Goal: Task Accomplishment & Management: Manage account settings

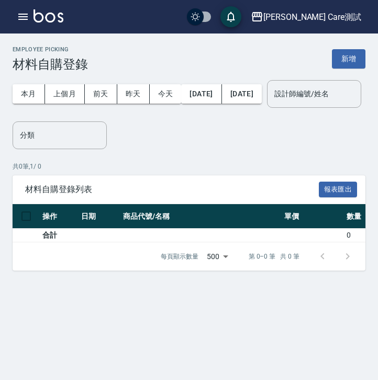
click at [30, 26] on div "[PERSON_NAME] Care測試 登出" at bounding box center [189, 17] width 378 height 34
click at [22, 18] on icon "button" at bounding box center [23, 16] width 13 height 13
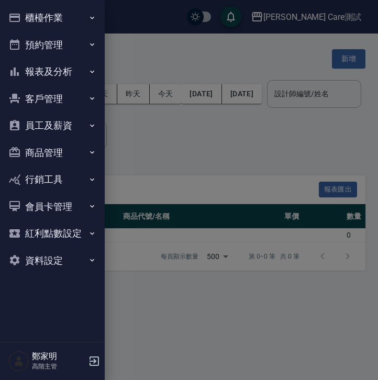
click at [54, 18] on button "櫃檯作業" at bounding box center [52, 17] width 96 height 27
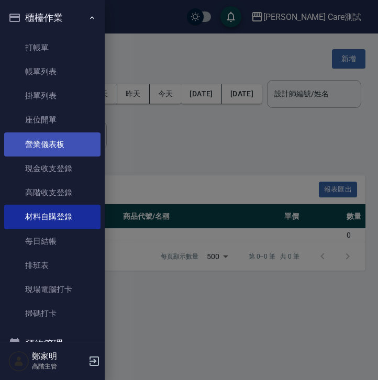
click at [62, 142] on link "營業儀表板" at bounding box center [52, 145] width 96 height 24
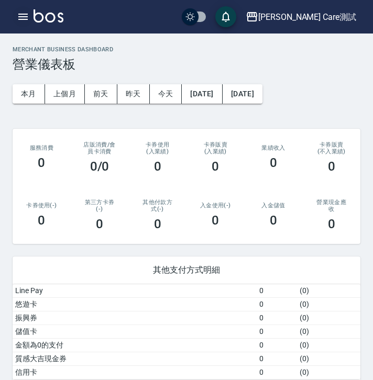
click at [22, 21] on icon "button" at bounding box center [23, 16] width 13 height 13
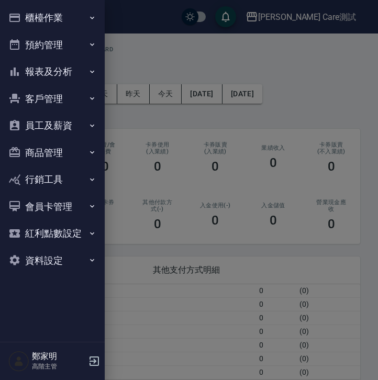
click at [47, 26] on button "櫃檯作業" at bounding box center [52, 17] width 96 height 27
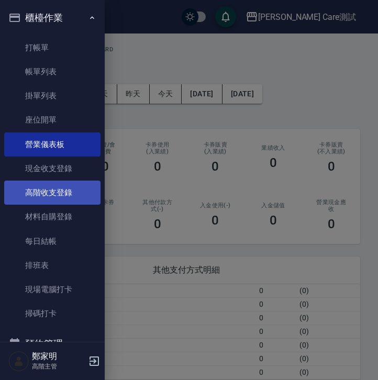
click at [65, 188] on link "高階收支登錄" at bounding box center [52, 193] width 96 height 24
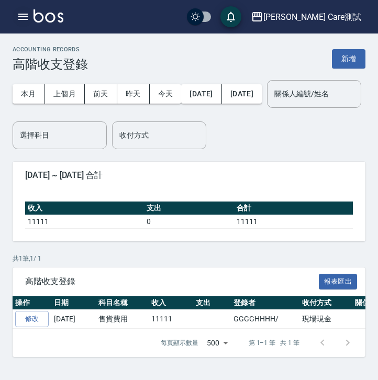
click at [25, 26] on button "button" at bounding box center [23, 16] width 21 height 21
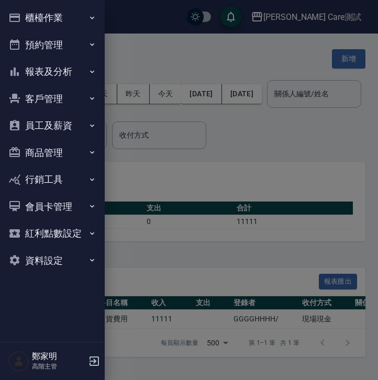
click at [45, 30] on button "櫃檯作業" at bounding box center [52, 17] width 96 height 27
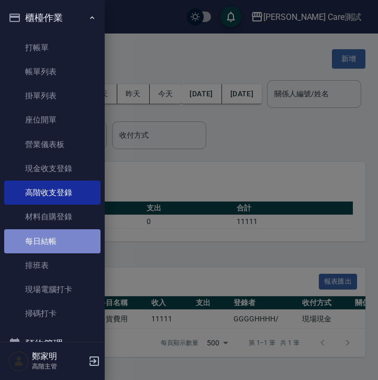
click at [65, 245] on link "每日結帳" at bounding box center [52, 241] width 96 height 24
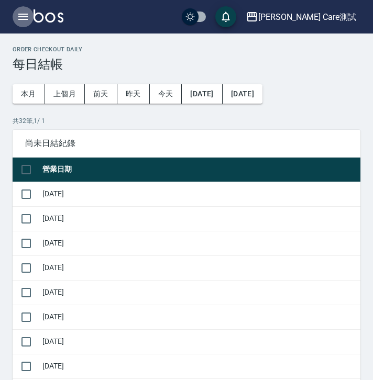
click at [21, 10] on icon "button" at bounding box center [23, 16] width 13 height 13
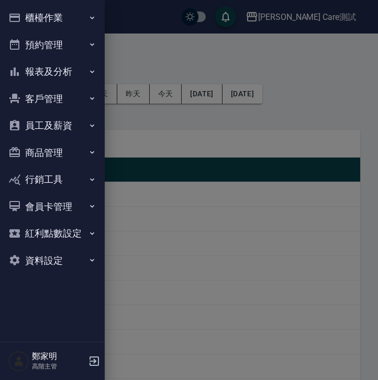
click at [50, 20] on button "櫃檯作業" at bounding box center [52, 17] width 96 height 27
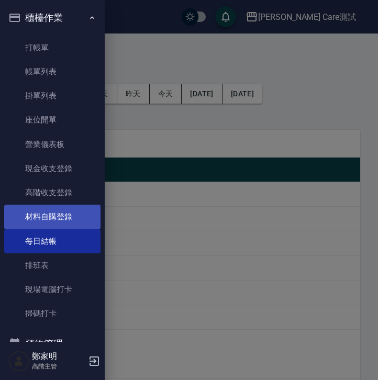
click at [56, 211] on link "材料自購登錄" at bounding box center [52, 217] width 96 height 24
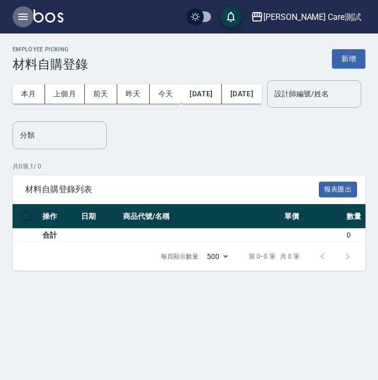
click at [25, 19] on icon "button" at bounding box center [22, 17] width 9 height 6
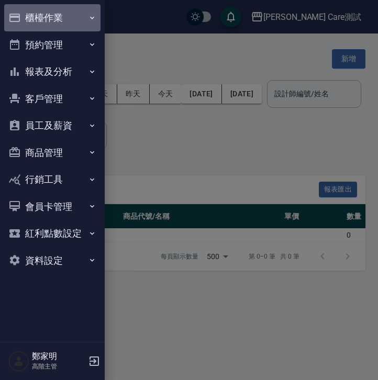
click at [56, 10] on button "櫃檯作業" at bounding box center [52, 17] width 96 height 27
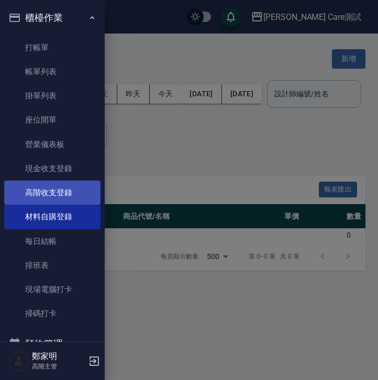
click at [69, 199] on link "高階收支登錄" at bounding box center [52, 193] width 96 height 24
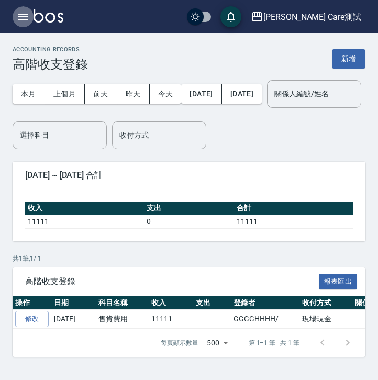
click at [23, 17] on icon "button" at bounding box center [22, 17] width 9 height 6
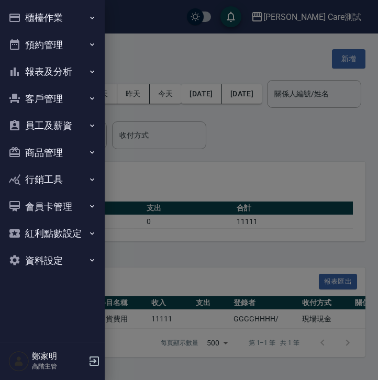
click at [32, 27] on button "櫃檯作業" at bounding box center [52, 17] width 96 height 27
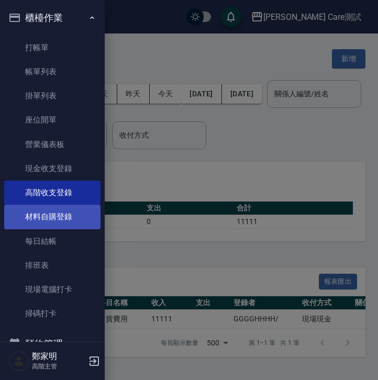
click at [54, 221] on link "材料自購登錄" at bounding box center [52, 217] width 96 height 24
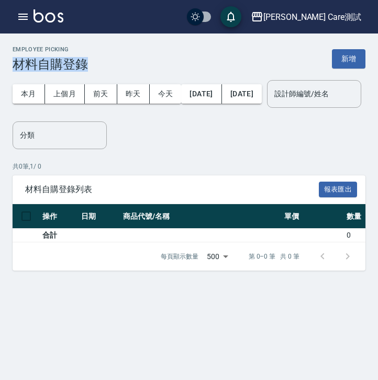
drag, startPoint x: 14, startPoint y: 64, endPoint x: 94, endPoint y: 63, distance: 80.7
click at [94, 63] on div "Employee Picking 材料自購登錄 新增" at bounding box center [189, 59] width 353 height 26
copy h3 "材料自購登錄"
click at [17, 19] on icon "button" at bounding box center [23, 16] width 13 height 13
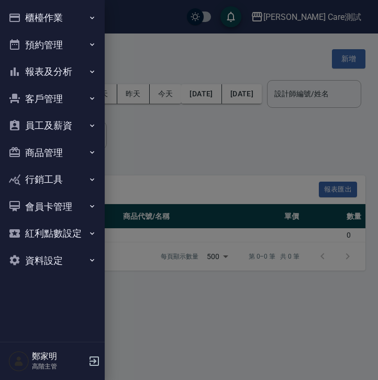
click at [48, 21] on button "櫃檯作業" at bounding box center [52, 17] width 96 height 27
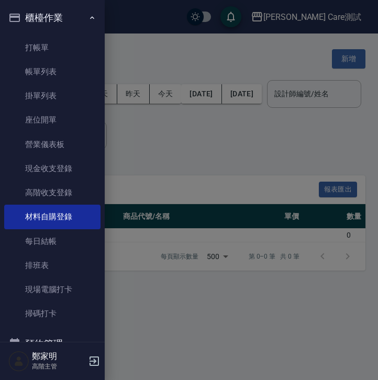
click at [171, 38] on div at bounding box center [189, 190] width 378 height 380
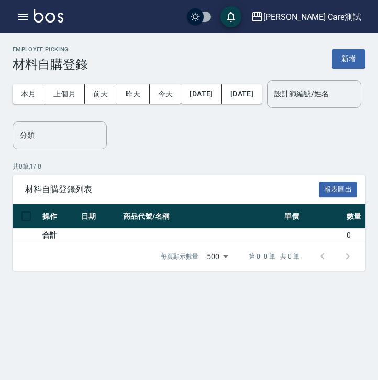
click at [171, 41] on div "Employee Picking 材料自購登錄 新增 本月 上個月 前天 昨天 今天 2025/09/01 2025/09/15 設計師編號/姓名 設計師編號…" at bounding box center [189, 159] width 378 height 250
click at [347, 57] on button "新增" at bounding box center [349, 58] width 34 height 19
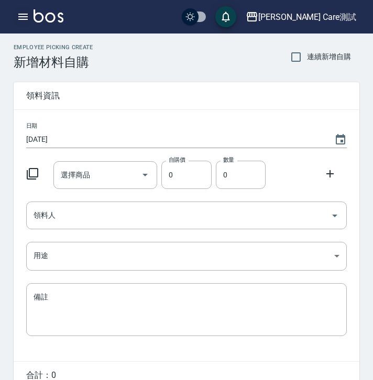
click at [25, 18] on icon "button" at bounding box center [23, 16] width 13 height 13
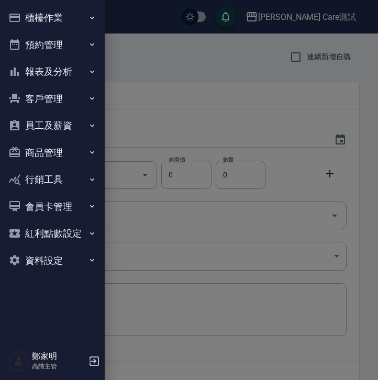
click at [60, 15] on button "櫃檯作業" at bounding box center [52, 17] width 96 height 27
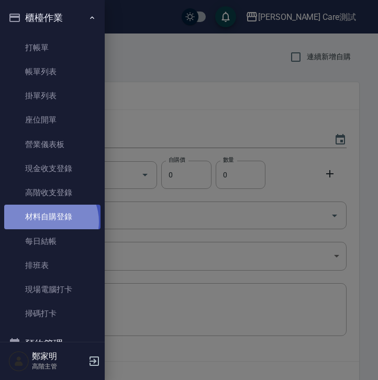
click at [46, 222] on link "材料自購登錄" at bounding box center [52, 217] width 96 height 24
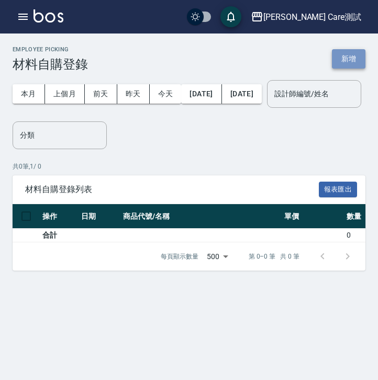
click at [356, 59] on button "新增" at bounding box center [349, 58] width 34 height 19
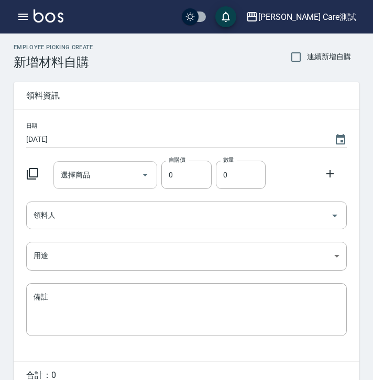
click at [107, 177] on input "選擇商品" at bounding box center [97, 175] width 79 height 18
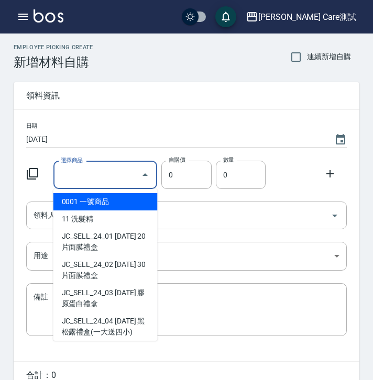
click at [107, 177] on input "選擇商品" at bounding box center [97, 175] width 79 height 18
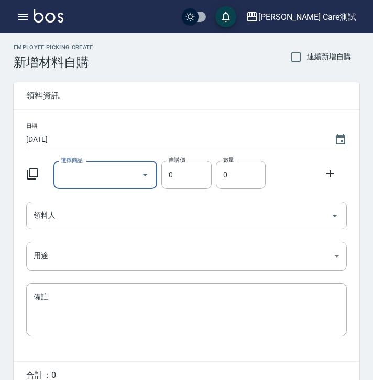
click at [105, 140] on input "[DATE]" at bounding box center [174, 139] width 297 height 17
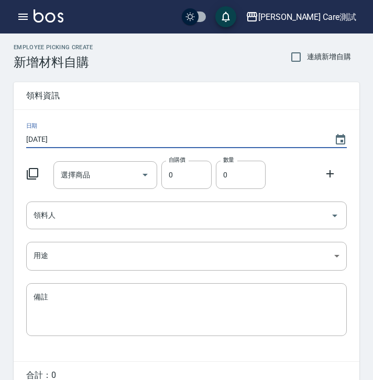
click at [105, 140] on input "[DATE]" at bounding box center [174, 139] width 297 height 17
click at [98, 220] on input "領料人" at bounding box center [178, 215] width 295 height 18
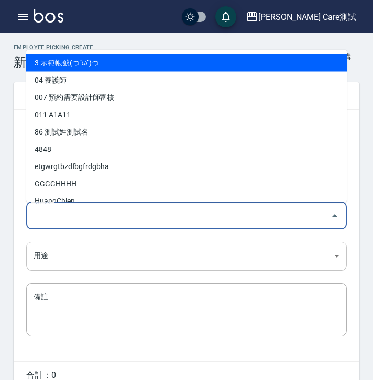
click at [77, 260] on body "[PERSON_NAME] Care測試 登出 櫃檯作業 打帳單 帳單列表 掛單列表 座位開單 營業儀表板 現金收支登錄 高階收支登錄 材料自購登錄 每日結帳…" at bounding box center [186, 216] width 373 height 432
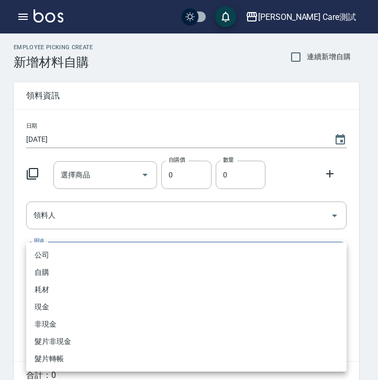
click at [19, 228] on div at bounding box center [189, 190] width 378 height 380
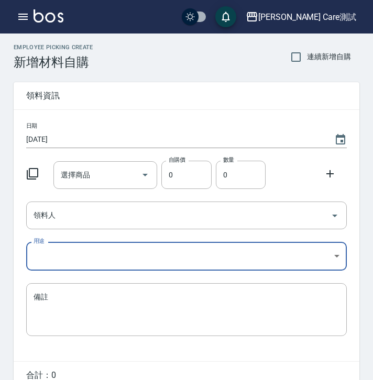
scroll to position [52, 0]
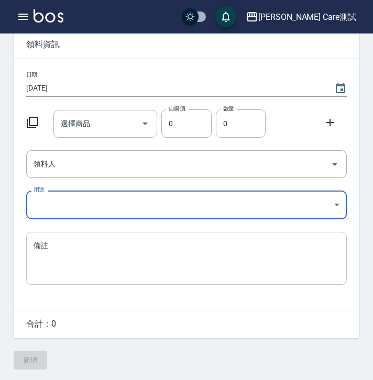
click at [69, 233] on div "x 備註" at bounding box center [186, 258] width 321 height 53
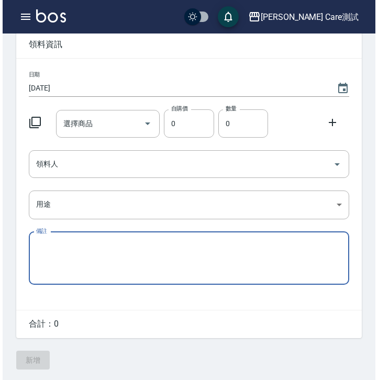
scroll to position [0, 0]
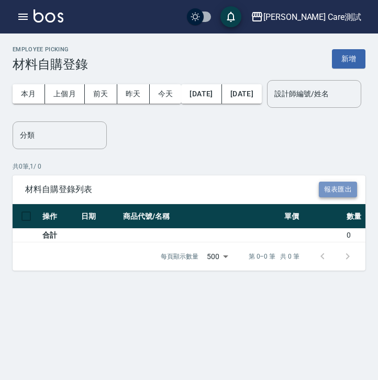
click at [339, 198] on button "報表匯出" at bounding box center [338, 190] width 39 height 16
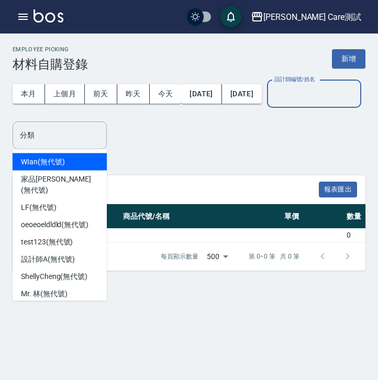
click at [272, 103] on input "設計師編號/姓名" at bounding box center [314, 94] width 85 height 18
click at [143, 149] on div "本月 上個月 [DATE] [DATE] [DATE] [DATE] [DATE] 設計師編號/姓名 設計師編號/姓名 分類 分類" at bounding box center [189, 111] width 353 height 78
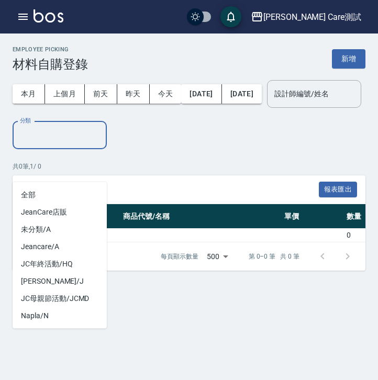
click at [78, 145] on input "分類" at bounding box center [59, 135] width 85 height 18
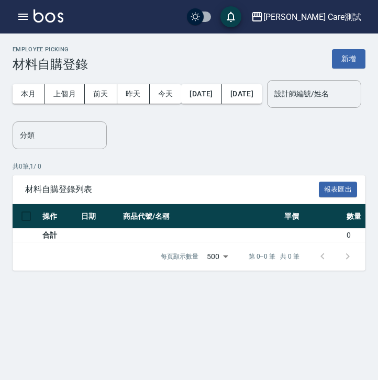
click at [190, 149] on div "本月 上個月 [DATE] [DATE] [DATE] [DATE] [DATE] 設計師編號/姓名 設計師編號/姓名 分類 分類" at bounding box center [189, 111] width 353 height 78
click at [117, 116] on div "本月 上個月 [DATE] [DATE] [DATE] [DATE] [DATE] 設計師編號/姓名 設計師編號/姓名" at bounding box center [187, 94] width 349 height 45
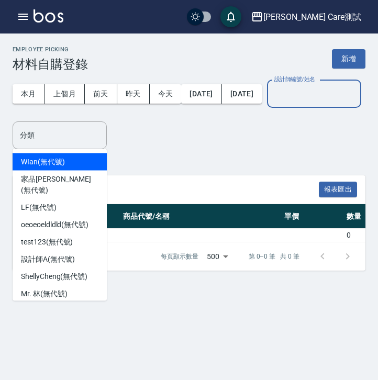
click at [272, 103] on input "設計師編號/姓名" at bounding box center [314, 94] width 85 height 18
click at [138, 116] on div "本月 上個月 [DATE] [DATE] [DATE] [DATE] [DATE] 設計師編號/姓名 設計師編號/姓名" at bounding box center [187, 94] width 349 height 45
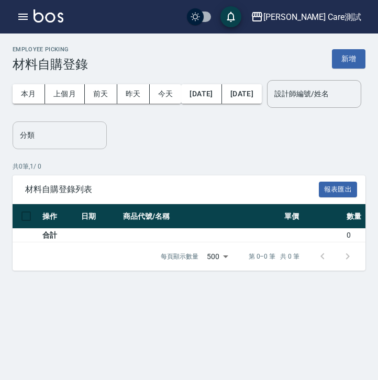
click at [89, 145] on input "分類" at bounding box center [59, 135] width 85 height 18
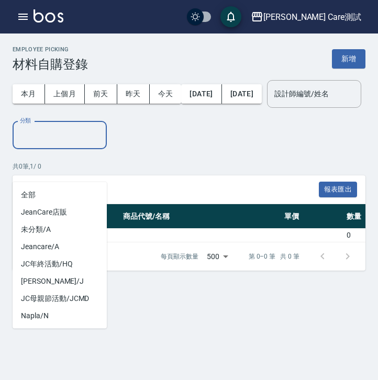
click at [158, 149] on div "本月 上個月 [DATE] [DATE] [DATE] [DATE] [DATE] 設計師編號/姓名 設計師編號/姓名 分類 分類" at bounding box center [189, 111] width 353 height 78
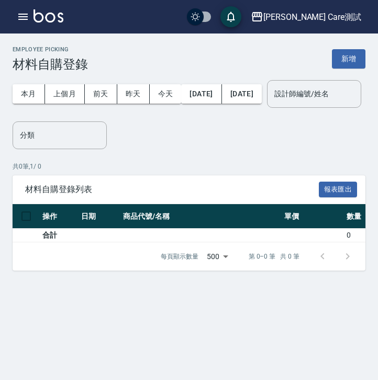
click at [108, 271] on div "每頁顯示數量 500 500 第 0–0 筆 共 0 筆" at bounding box center [189, 256] width 353 height 28
click at [339, 68] on button "新增" at bounding box center [349, 58] width 34 height 19
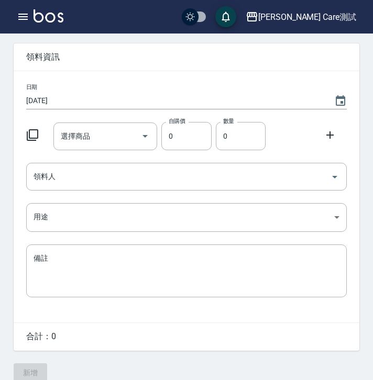
scroll to position [51, 0]
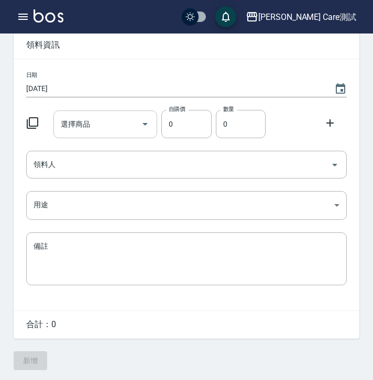
click at [147, 135] on div at bounding box center [145, 125] width 16 height 28
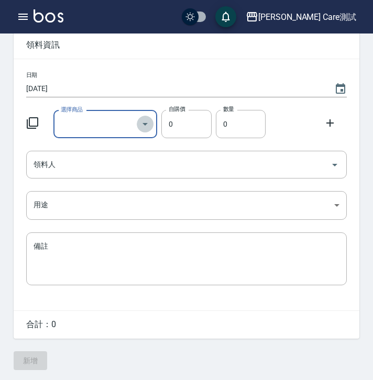
click at [146, 126] on icon "Open" at bounding box center [145, 124] width 13 height 13
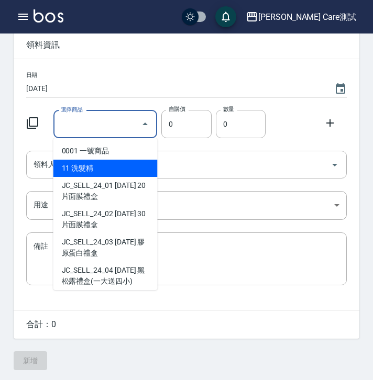
click at [117, 173] on li "11 洗髮精" at bounding box center [105, 168] width 104 height 17
type input "洗髮精"
type input "500"
type input "1"
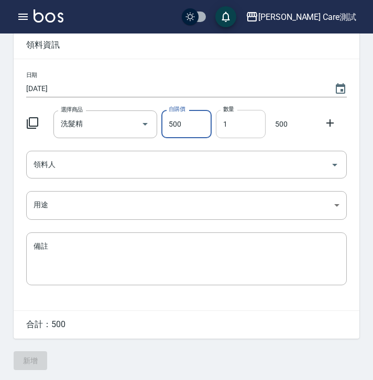
scroll to position [0, 0]
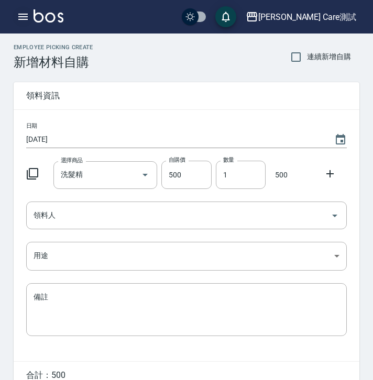
click at [17, 16] on icon "button" at bounding box center [23, 16] width 13 height 13
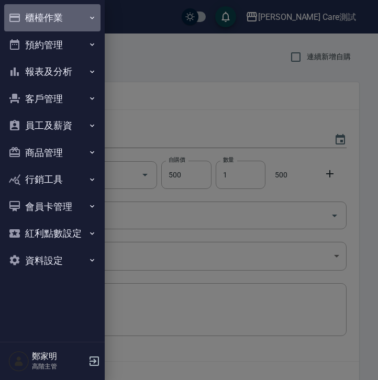
click at [26, 18] on button "櫃檯作業" at bounding box center [52, 17] width 96 height 27
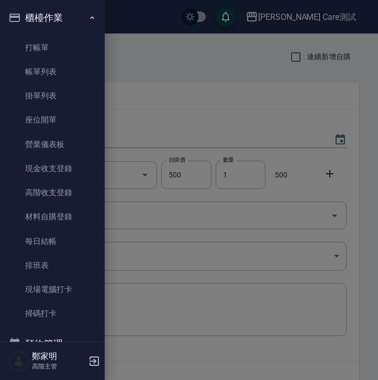
click at [226, 111] on div at bounding box center [189, 190] width 378 height 380
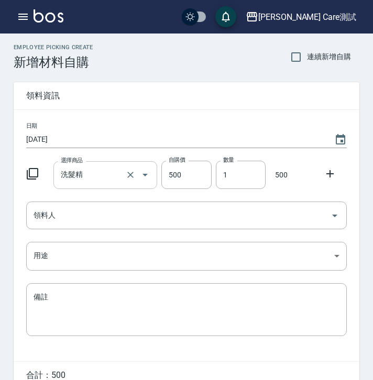
click at [114, 186] on div "洗髮精 選擇商品" at bounding box center [105, 175] width 104 height 28
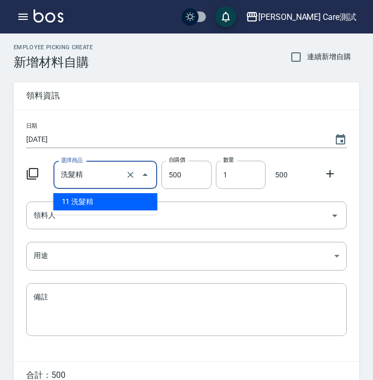
click at [146, 177] on icon "Close" at bounding box center [145, 175] width 13 height 13
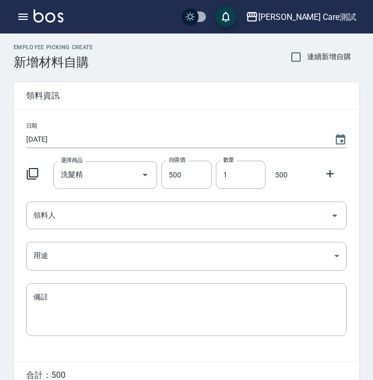
click at [165, 62] on div "Employee Picking Create 新增材料自購 連續新增自購" at bounding box center [187, 57] width 346 height 26
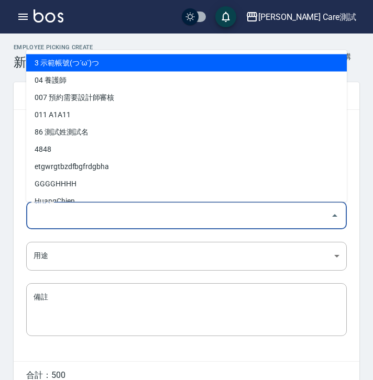
click at [275, 215] on input "領料人" at bounding box center [178, 215] width 295 height 18
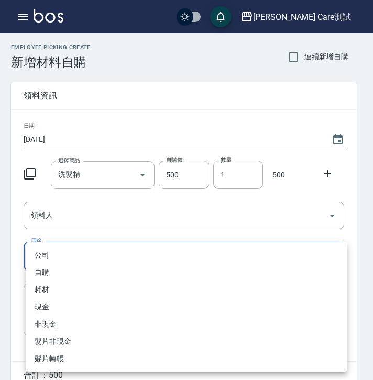
click at [321, 252] on body "[PERSON_NAME] Care測試 登出 櫃檯作業 打帳單 帳單列表 掛單列表 座位開單 營業儀表板 現金收支登錄 高階收支登錄 材料自購登錄 每日結帳…" at bounding box center [186, 216] width 373 height 432
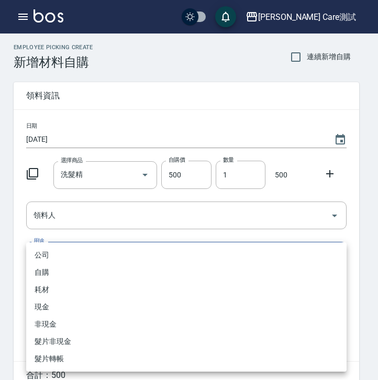
click at [351, 229] on div at bounding box center [189, 190] width 378 height 380
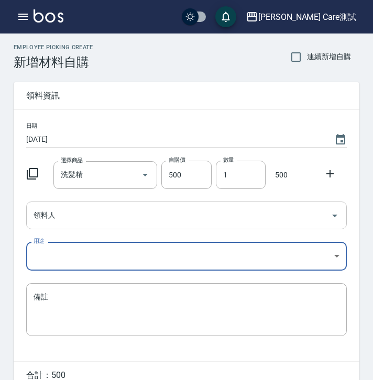
click at [116, 214] on input "領料人" at bounding box center [178, 215] width 295 height 18
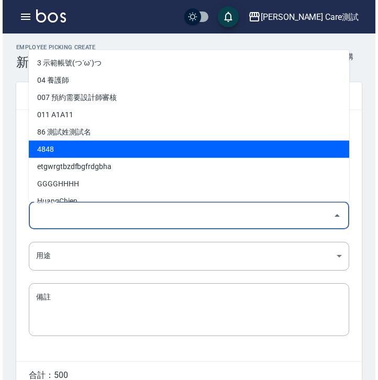
scroll to position [323, 0]
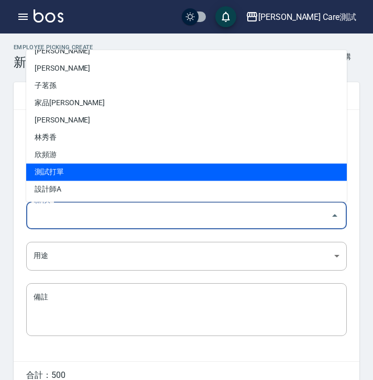
click at [5, 175] on div "Employee Picking Create 新增材料自購 連續新增自購 領料資訊 日期 2025/09/15 選擇商品 洗髮精 選擇商品 自購價 500 …" at bounding box center [186, 233] width 367 height 398
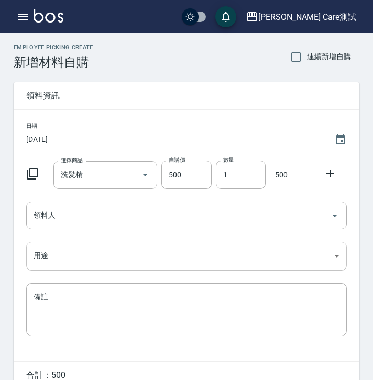
click at [81, 250] on body "[PERSON_NAME] Care測試 登出 櫃檯作業 打帳單 帳單列表 掛單列表 座位開單 營業儀表板 現金收支登錄 高階收支登錄 材料自購登錄 每日結帳…" at bounding box center [186, 216] width 373 height 432
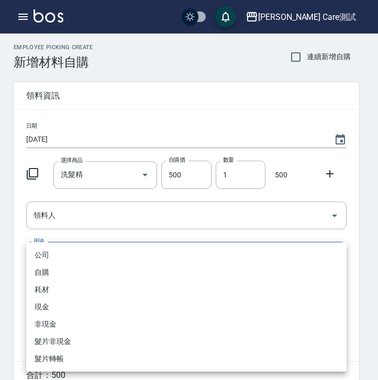
click at [14, 235] on div at bounding box center [189, 190] width 378 height 380
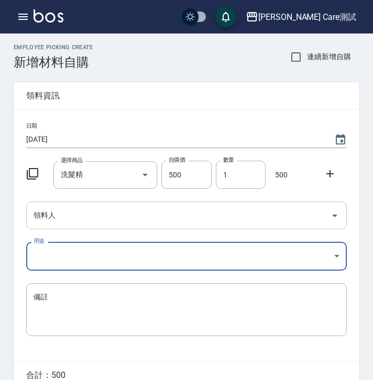
click at [140, 209] on input "領料人" at bounding box center [178, 215] width 295 height 18
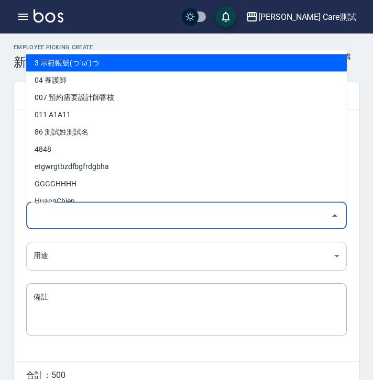
click at [333, 253] on body "[PERSON_NAME] Care測試 登出 櫃檯作業 打帳單 帳單列表 掛單列表 座位開單 營業儀表板 現金收支登錄 高階收支登錄 材料自購登錄 每日結帳…" at bounding box center [186, 216] width 373 height 432
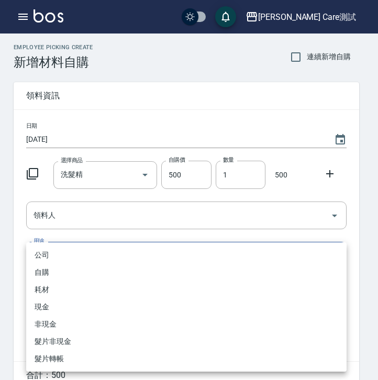
click at [10, 266] on div at bounding box center [189, 190] width 378 height 380
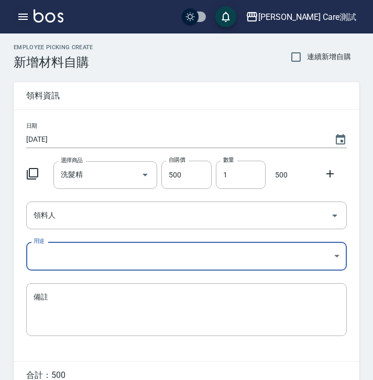
click at [19, 16] on icon "button" at bounding box center [23, 16] width 13 height 13
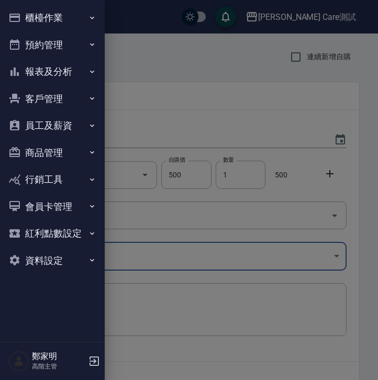
click at [80, 19] on button "櫃檯作業" at bounding box center [52, 17] width 96 height 27
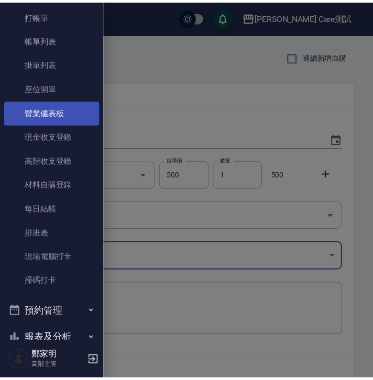
scroll to position [38, 0]
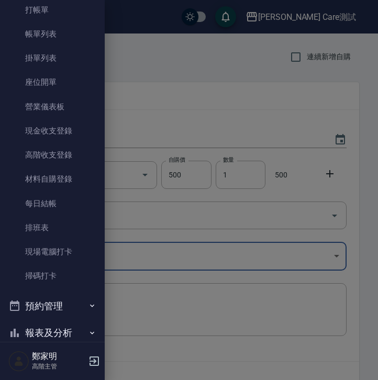
click at [244, 113] on div at bounding box center [189, 190] width 378 height 380
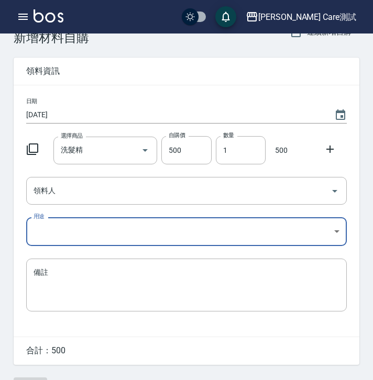
scroll to position [52, 0]
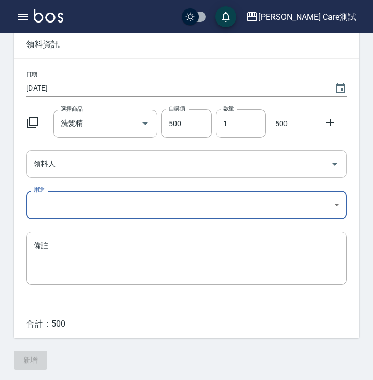
click at [248, 163] on input "領料人" at bounding box center [178, 164] width 295 height 18
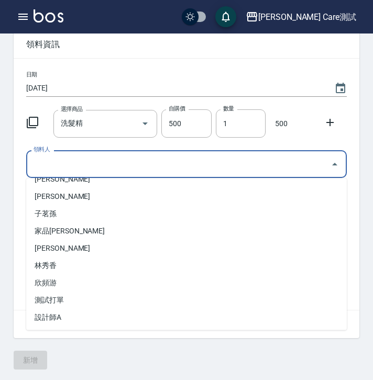
scroll to position [0, 0]
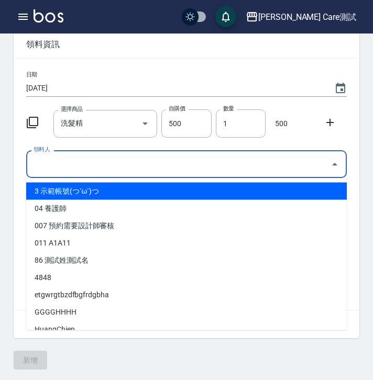
click at [241, 188] on li "3 示範帳號(つ´ω`)つ" at bounding box center [186, 191] width 321 height 17
type input "示範帳號(つ´ω`)つ"
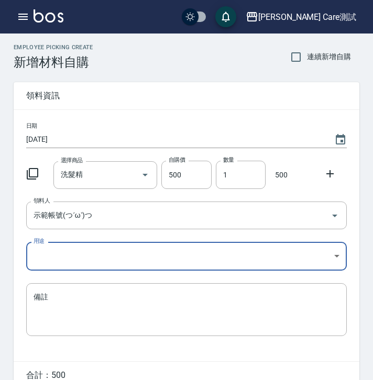
scroll to position [52, 0]
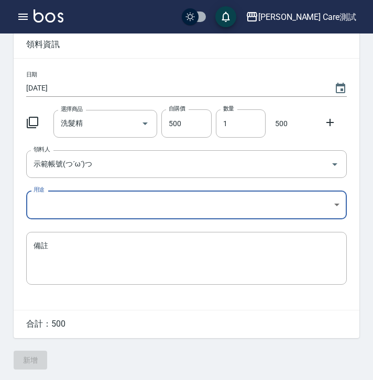
click at [237, 200] on body "[PERSON_NAME] Care測試 登出 櫃檯作業 打帳單 帳單列表 掛單列表 座位開單 營業儀表板 現金收支登錄 高階收支登錄 材料自購登錄 每日結帳…" at bounding box center [186, 165] width 373 height 432
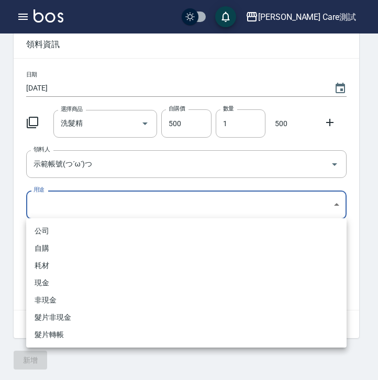
click at [241, 257] on li "自購" at bounding box center [186, 248] width 321 height 17
type input "自購"
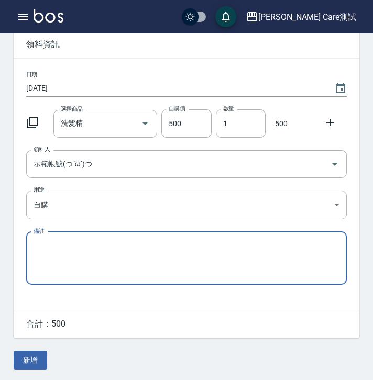
click at [241, 258] on textarea "備註" at bounding box center [187, 258] width 306 height 36
type textarea "測試"
click at [40, 358] on button "新增" at bounding box center [31, 360] width 34 height 19
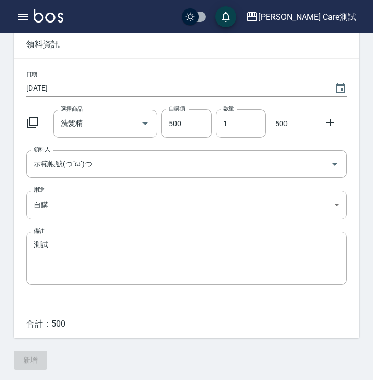
click at [32, 356] on div "Employee Picking Create 新增材料自購 連續新增自購 領料資訊 日期 2025/09/15 選擇商品 洗髮精 選擇商品 自購價 500 …" at bounding box center [186, 181] width 367 height 398
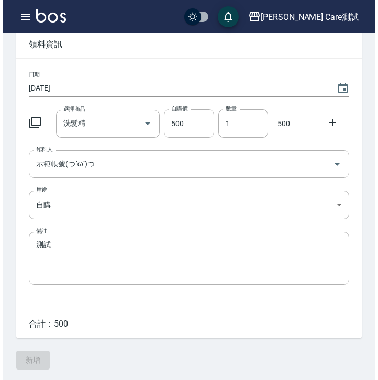
scroll to position [0, 0]
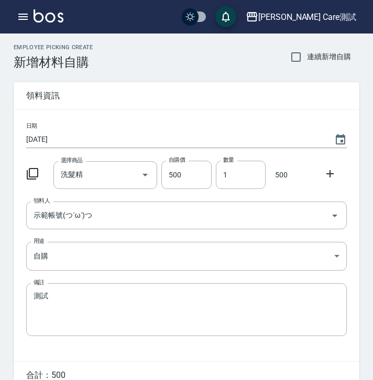
click at [27, 20] on icon "button" at bounding box center [23, 16] width 13 height 13
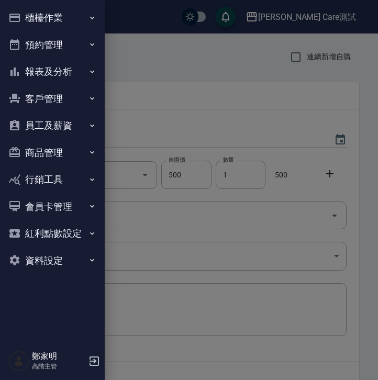
click at [329, 76] on div at bounding box center [189, 190] width 378 height 380
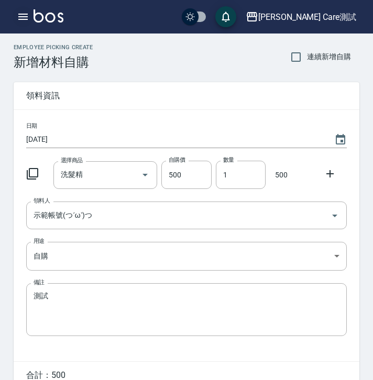
click at [20, 14] on icon "button" at bounding box center [22, 17] width 9 height 6
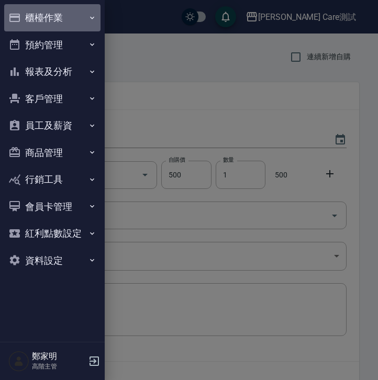
click at [44, 16] on button "櫃檯作業" at bounding box center [52, 17] width 96 height 27
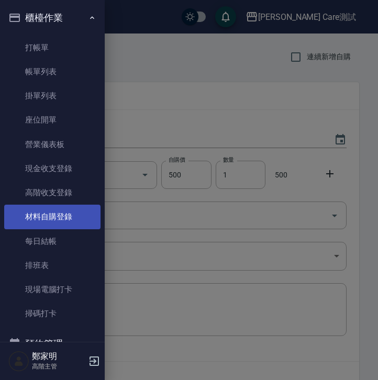
click at [51, 218] on link "材料自購登錄" at bounding box center [52, 217] width 96 height 24
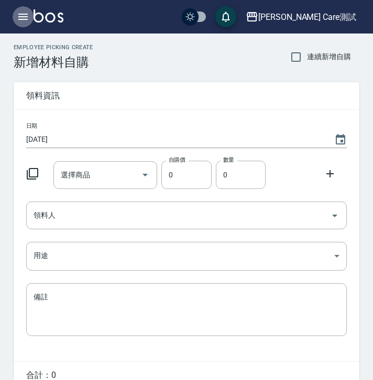
click at [23, 16] on icon "button" at bounding box center [22, 17] width 9 height 6
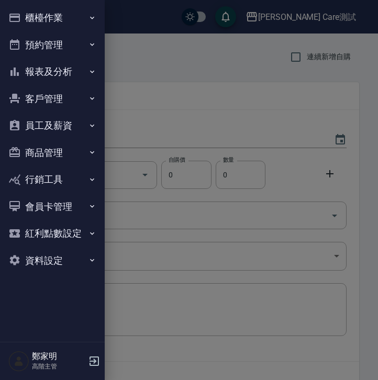
click at [29, 16] on button "櫃檯作業" at bounding box center [52, 17] width 96 height 27
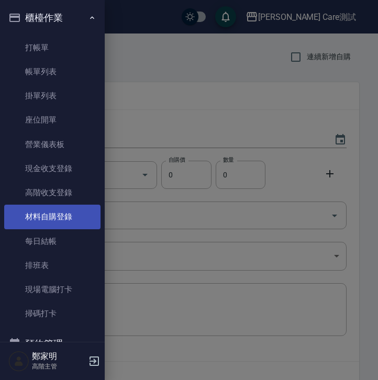
click at [67, 215] on link "材料自購登錄" at bounding box center [52, 217] width 96 height 24
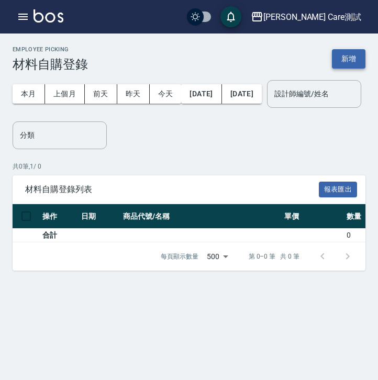
click at [354, 60] on button "新增" at bounding box center [349, 58] width 34 height 19
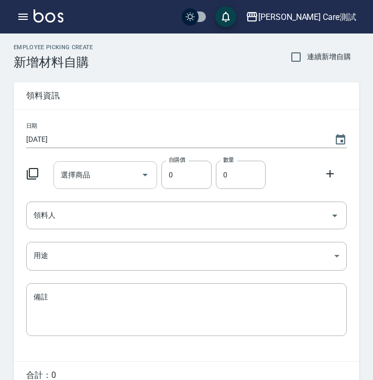
click at [126, 174] on input "選擇商品" at bounding box center [97, 175] width 79 height 18
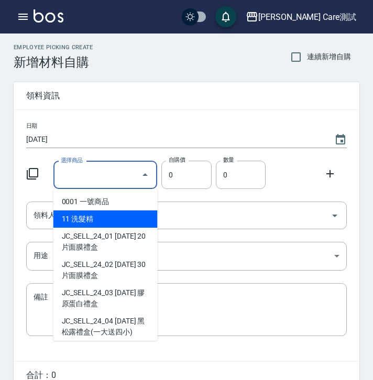
click at [76, 215] on li "11 洗髮精" at bounding box center [105, 219] width 104 height 17
type input "洗髮精"
type input "500"
type input "1"
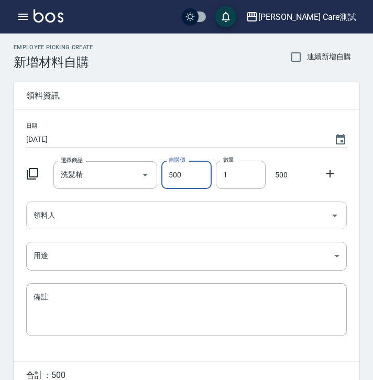
click at [183, 222] on input "領料人" at bounding box center [178, 215] width 295 height 18
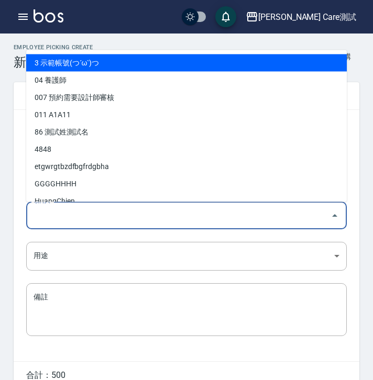
click at [132, 67] on li "3 示範帳號(つ´ω`)つ" at bounding box center [186, 62] width 321 height 17
type input "示範帳號(つ´ω`)つ"
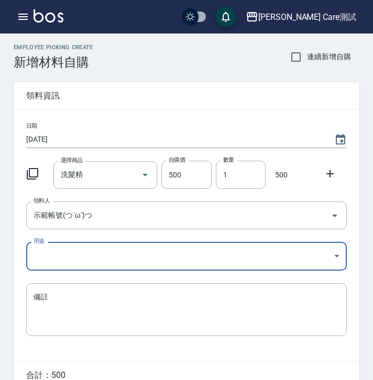
click at [86, 253] on body "[PERSON_NAME] Care測試 登出 櫃檯作業 打帳單 帳單列表 掛單列表 座位開單 營業儀表板 現金收支登錄 高階收支登錄 材料自購登錄 每日結帳…" at bounding box center [186, 216] width 373 height 432
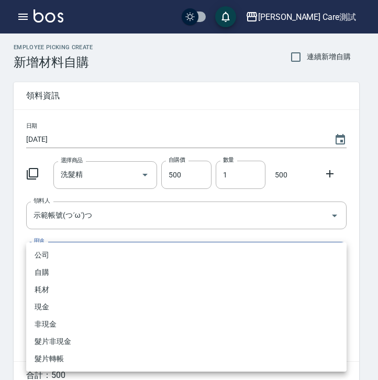
click at [86, 272] on li "自購" at bounding box center [186, 272] width 321 height 17
type input "自購"
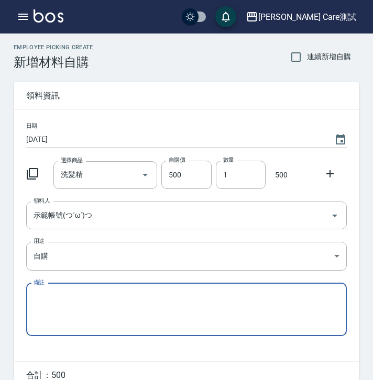
click at [92, 294] on textarea "備註" at bounding box center [187, 310] width 306 height 36
type textarea "測"
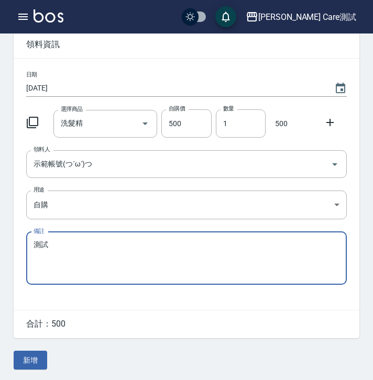
type textarea "測試"
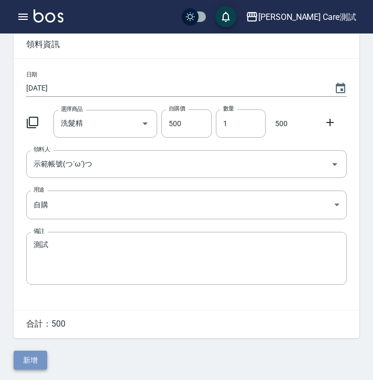
click at [34, 355] on button "新增" at bounding box center [31, 360] width 34 height 19
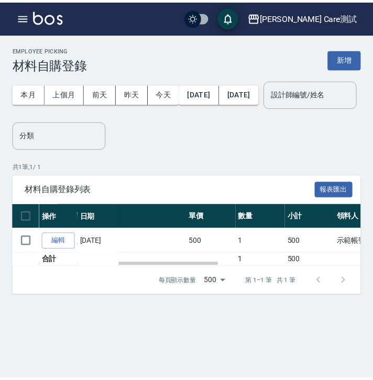
scroll to position [0, 55]
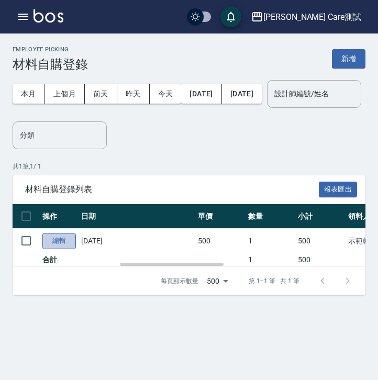
click at [62, 249] on link "編輯" at bounding box center [59, 241] width 34 height 16
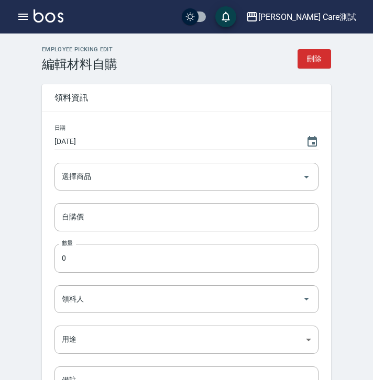
type input "洗髮精"
type input "500"
type input "1"
type input "示範帳號(つ´ω`)つ"
type input "自購"
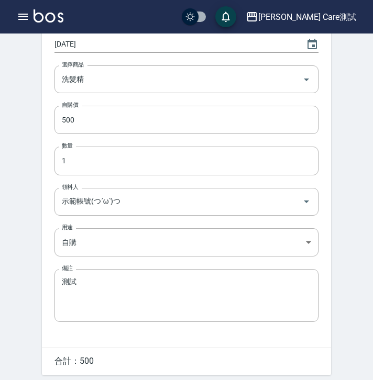
scroll to position [138, 0]
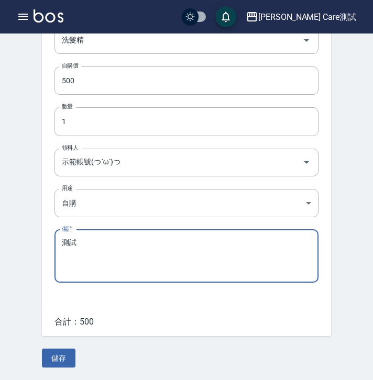
click at [192, 259] on textarea "測試" at bounding box center [186, 256] width 249 height 36
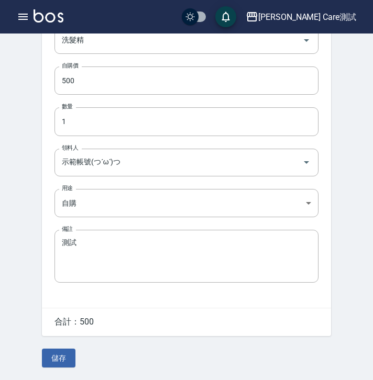
click at [169, 282] on div "日期 [DATE] 選擇商品 洗髮精 選擇商品 自購價 500 自購價 數量 1 數量 領料人 示範帳號(つ´ω`)つ 領料人 用途 自購 自購 用途 備註 …" at bounding box center [186, 141] width 289 height 333
click at [169, 281] on div "日期 [DATE] 選擇商品 洗髮精 選擇商品 自購價 500 自購價 數量 1 數量 領料人 示範帳號(つ´ω`)つ 領料人 用途 自購 自購 用途 備註 …" at bounding box center [186, 141] width 289 height 333
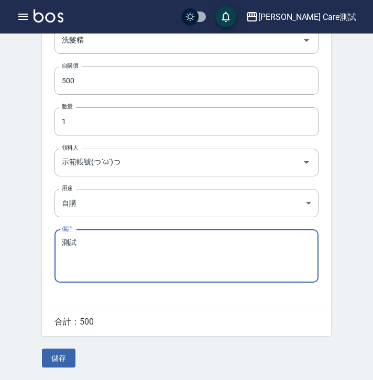
click at [164, 261] on textarea "測試" at bounding box center [186, 256] width 249 height 36
type textarea "測試測試"
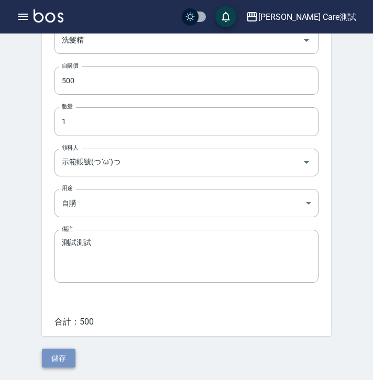
click at [62, 359] on button "儲存" at bounding box center [59, 358] width 34 height 19
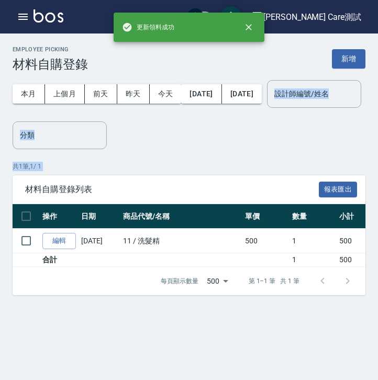
drag, startPoint x: 329, startPoint y: 217, endPoint x: 269, endPoint y: -59, distance: 282.0
click at [269, 0] on html "更新領料成功 [PERSON_NAME] Care測試 登出 櫃檯作業 打帳單 帳單列表 掛單列表 座位開單 營業儀表板 現金收支登錄 高階收支登錄 材料自購…" at bounding box center [189, 190] width 378 height 380
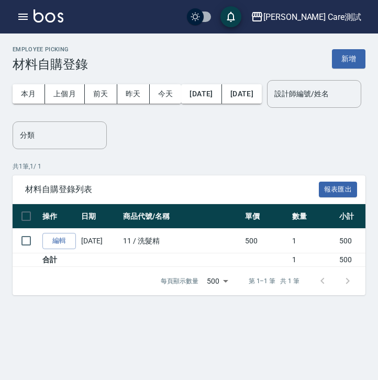
click at [311, 149] on div "本月 上個月 [DATE] [DATE] [DATE] [DATE] [DATE] 設計師編號/姓名 設計師編號/姓名 分類 分類" at bounding box center [189, 111] width 353 height 78
drag, startPoint x: 250, startPoint y: 296, endPoint x: 71, endPoint y: 309, distance: 179.1
click at [71, 296] on div "材料自購登錄列表 報表匯出 操作 日期 商品代號/名稱 單價 數量 小計 領料人 用途 備註 編輯 [DATE] 11 / 洗髮精 500 1 500 示範帳…" at bounding box center [189, 235] width 353 height 120
drag, startPoint x: 183, startPoint y: 297, endPoint x: 166, endPoint y: 297, distance: 17.8
click at [166, 266] on div at bounding box center [104, 263] width 183 height 6
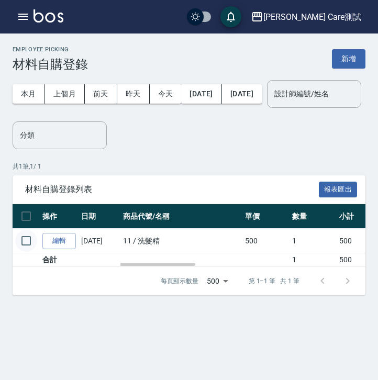
click at [30, 252] on input "checkbox" at bounding box center [26, 241] width 22 height 22
checkbox input "true"
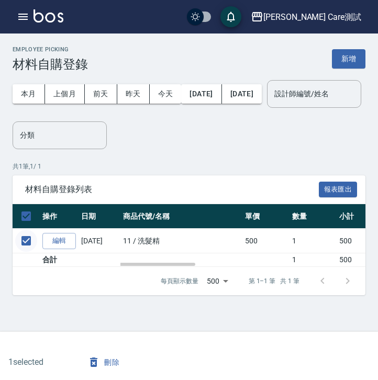
click at [28, 252] on input "checkbox" at bounding box center [26, 241] width 22 height 22
checkbox input "false"
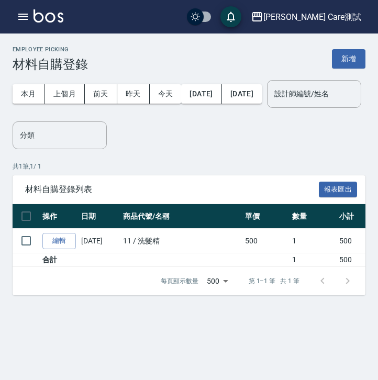
drag, startPoint x: 306, startPoint y: 146, endPoint x: 308, endPoint y: 133, distance: 13.2
click at [308, 116] on div "本月 上個月 [DATE] [DATE] [DATE] [DATE] [DATE] 設計師編號/姓名 設計師編號/姓名" at bounding box center [187, 94] width 349 height 45
click at [102, 149] on div "分類" at bounding box center [60, 136] width 94 height 28
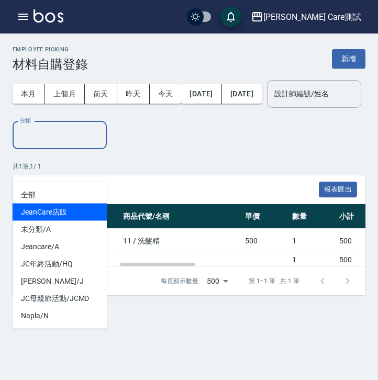
scroll to position [0, 8]
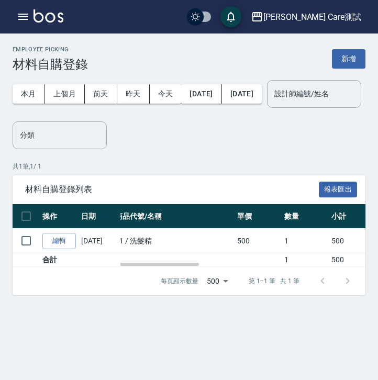
click at [188, 183] on div "Employee Picking 材料自購登錄 新增 本月 上個月 [DATE] [DATE] [DATE] [DATE] [DATE] 設計師編號/姓名 設…" at bounding box center [189, 171] width 378 height 274
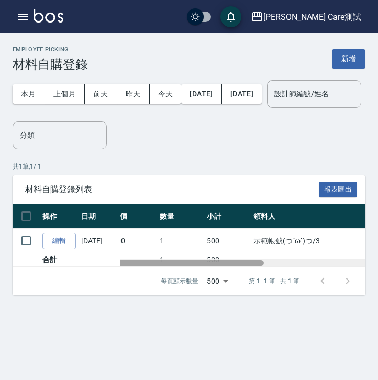
scroll to position [0, 0]
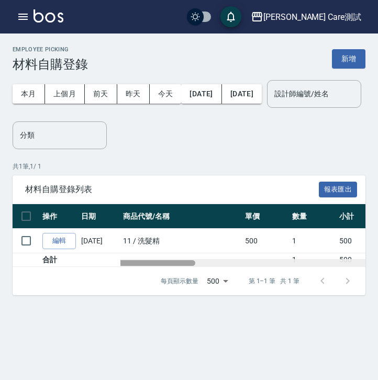
drag, startPoint x: 161, startPoint y: 298, endPoint x: 92, endPoint y: 300, distance: 69.2
click at [92, 296] on div "材料自購登錄列表 報表匯出 操作 日期 商品代號/名稱 單價 數量 小計 領料人 用途 備註 編輯 [DATE] 11 / 洗髮精 500 1 500 示範帳…" at bounding box center [189, 235] width 353 height 120
click at [152, 149] on div "本月 上個月 [DATE] [DATE] [DATE] [DATE] [DATE] 設計師編號/姓名 設計師編號/姓名 分類 分類" at bounding box center [189, 111] width 353 height 78
drag, startPoint x: 163, startPoint y: 297, endPoint x: 37, endPoint y: 325, distance: 128.6
click at [37, 296] on div "材料自購登錄列表 報表匯出 操作 日期 商品代號/名稱 單價 數量 小計 領料人 用途 備註 編輯 [DATE] 11 / 洗髮精 500 1 500 示範帳…" at bounding box center [189, 235] width 353 height 120
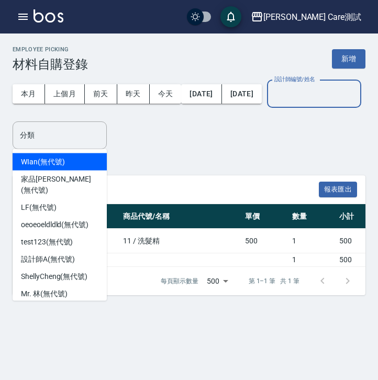
click at [272, 103] on input "設計師編號/姓名" at bounding box center [314, 94] width 85 height 18
click at [239, 149] on div "本月 上個月 [DATE] [DATE] [DATE] [DATE] [DATE] 設計師編號/姓名 設計師編號/姓名 分類 分類" at bounding box center [189, 111] width 353 height 78
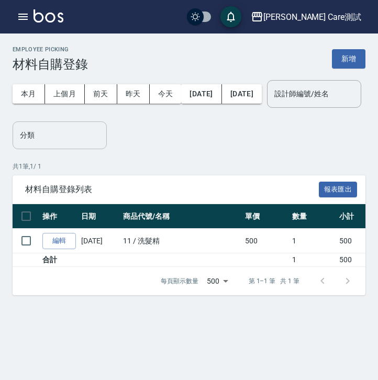
click at [90, 149] on div "分類" at bounding box center [60, 136] width 94 height 28
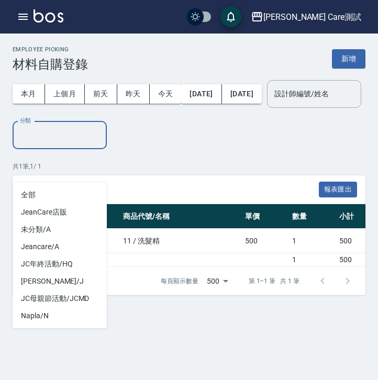
click at [160, 149] on div "本月 上個月 [DATE] [DATE] [DATE] [DATE] [DATE] 設計師編號/姓名 設計師編號/姓名 分類 分類" at bounding box center [189, 111] width 353 height 78
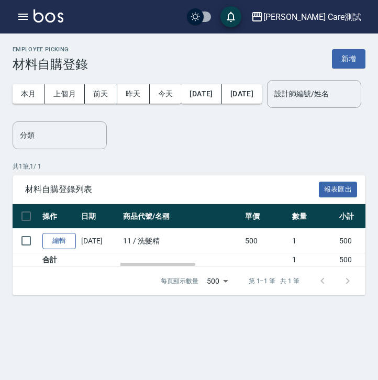
click at [73, 249] on link "編輯" at bounding box center [59, 241] width 34 height 16
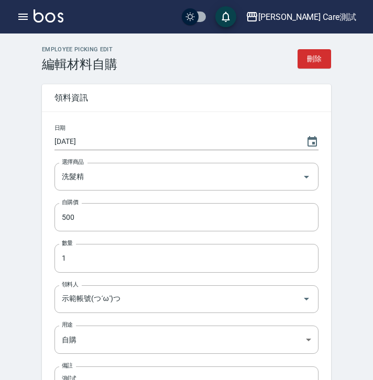
type textarea "測試測試"
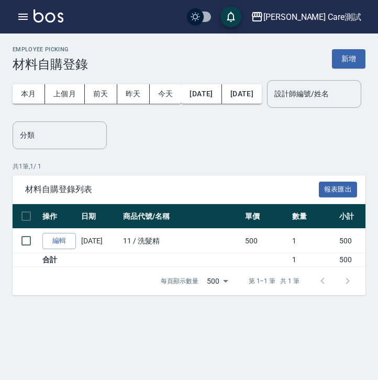
click at [16, 4] on div "[PERSON_NAME] Care測試 登出" at bounding box center [189, 17] width 378 height 34
click at [21, 12] on icon "button" at bounding box center [23, 16] width 13 height 13
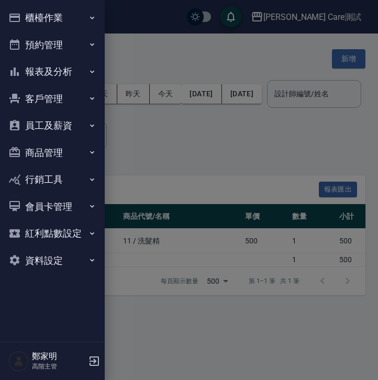
click at [27, 23] on button "櫃檯作業" at bounding box center [52, 17] width 96 height 27
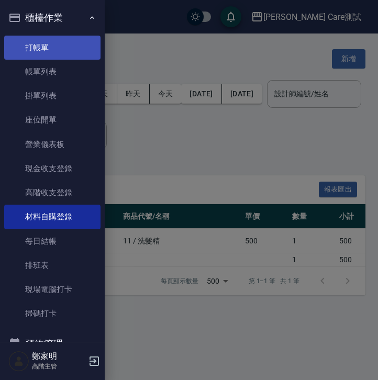
click at [33, 37] on link "打帳單" at bounding box center [52, 48] width 96 height 24
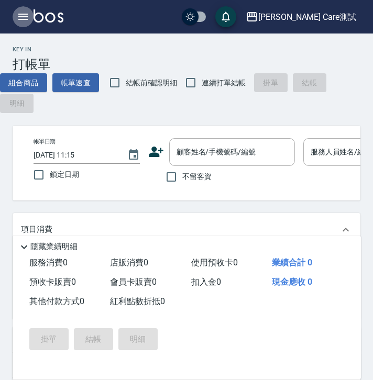
click at [25, 16] on icon "button" at bounding box center [22, 17] width 9 height 6
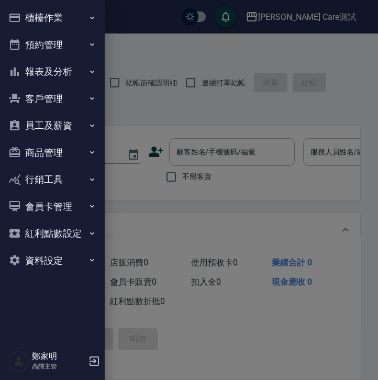
click at [25, 15] on button "櫃檯作業" at bounding box center [52, 17] width 96 height 27
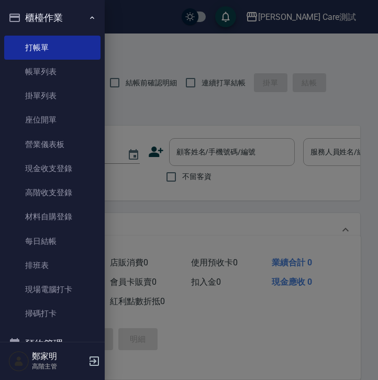
click at [37, 27] on button "櫃檯作業" at bounding box center [52, 17] width 96 height 27
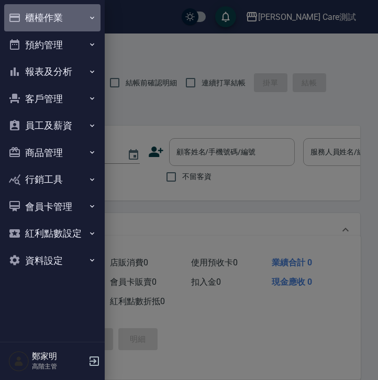
click at [45, 23] on button "櫃檯作業" at bounding box center [52, 17] width 96 height 27
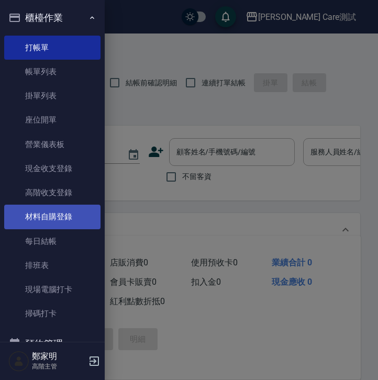
click at [58, 208] on link "材料自購登錄" at bounding box center [52, 217] width 96 height 24
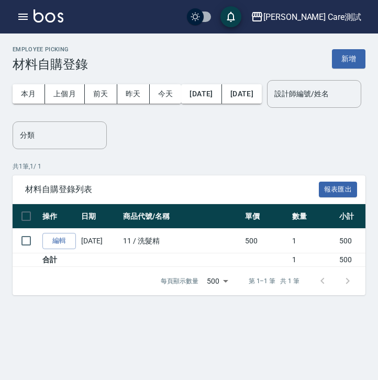
drag, startPoint x: 278, startPoint y: 199, endPoint x: 235, endPoint y: 201, distance: 43.5
click at [235, 171] on p "共 1 筆, 1 / 1" at bounding box center [189, 166] width 353 height 9
click at [358, 149] on div "本月 上個月 [DATE] [DATE] [DATE] [DATE] [DATE] 設計師編號/姓名 設計師編號/姓名 分類 分類" at bounding box center [189, 111] width 353 height 78
click at [320, 149] on div "本月 上個月 [DATE] [DATE] [DATE] [DATE] [DATE] 設計師編號/姓名 設計師編號/姓名 分類 分類" at bounding box center [189, 111] width 353 height 78
